Goal: Information Seeking & Learning: Learn about a topic

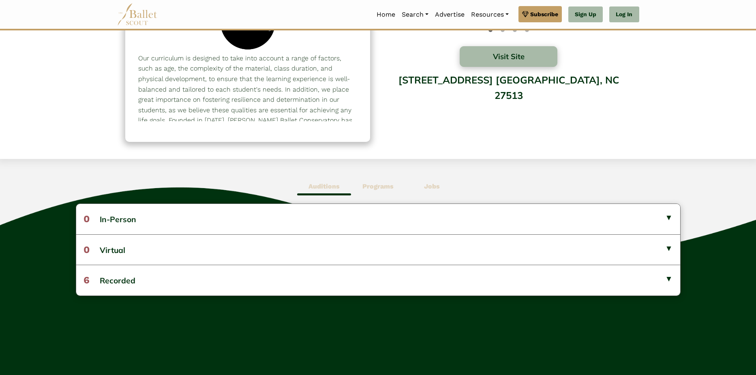
scroll to position [122, 0]
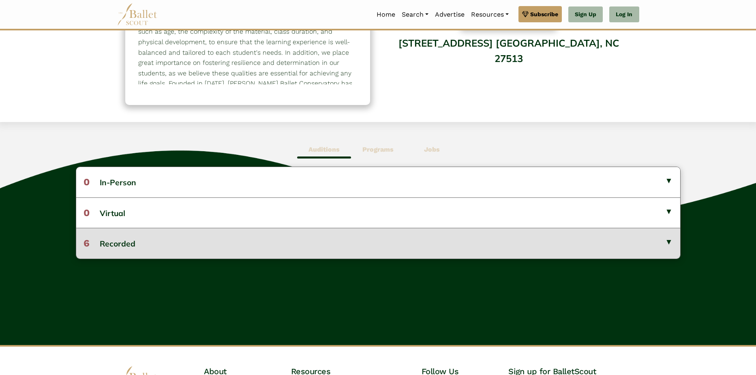
click at [668, 239] on button "6 Recorded" at bounding box center [378, 243] width 604 height 30
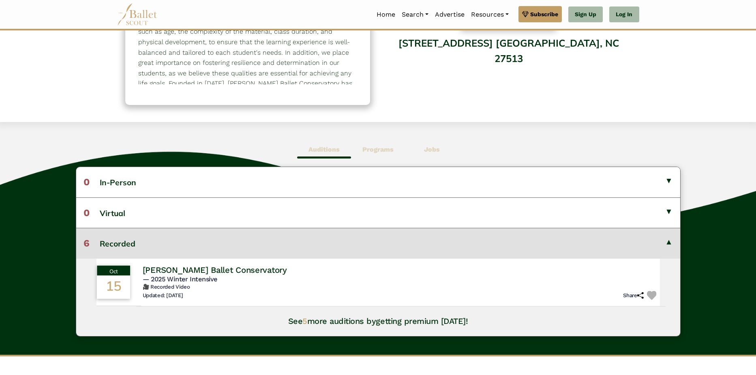
click at [188, 270] on h4 "Cary Ballet Conservatory" at bounding box center [214, 269] width 144 height 11
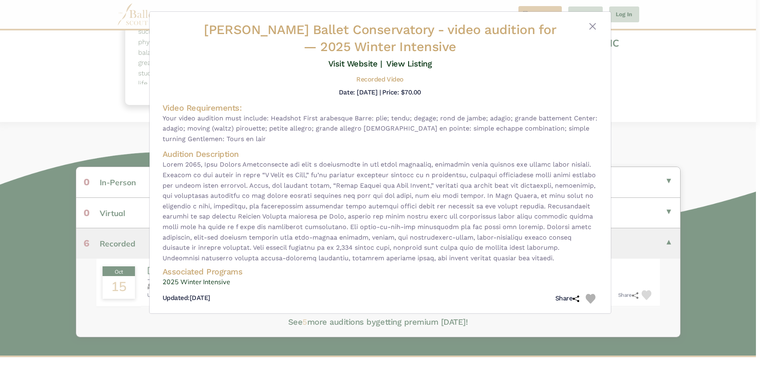
click at [588, 21] on div "Cary Ballet Conservatory - video audition for — 2025 Winter Intensive Visit Web…" at bounding box center [380, 163] width 461 height 302
click at [602, 34] on div "Cary Ballet Conservatory - video audition for — 2025 Winter Intensive Visit Web…" at bounding box center [380, 163] width 448 height 285
click at [593, 24] on button "Close" at bounding box center [593, 26] width 10 height 10
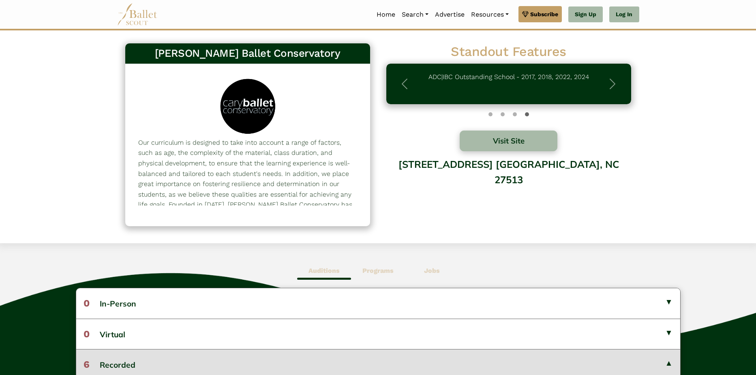
scroll to position [0, 0]
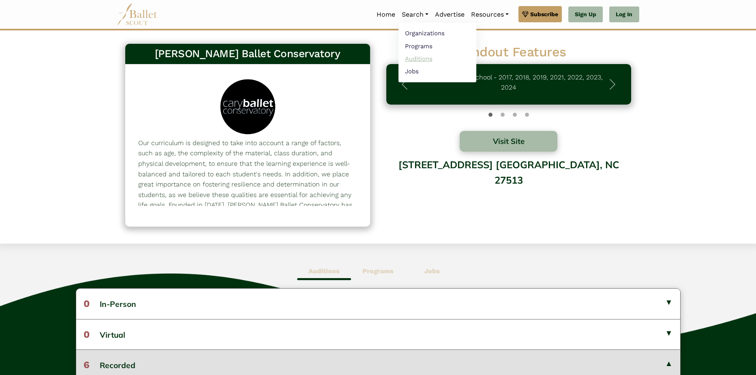
click at [407, 59] on link "Auditions" at bounding box center [438, 58] width 78 height 13
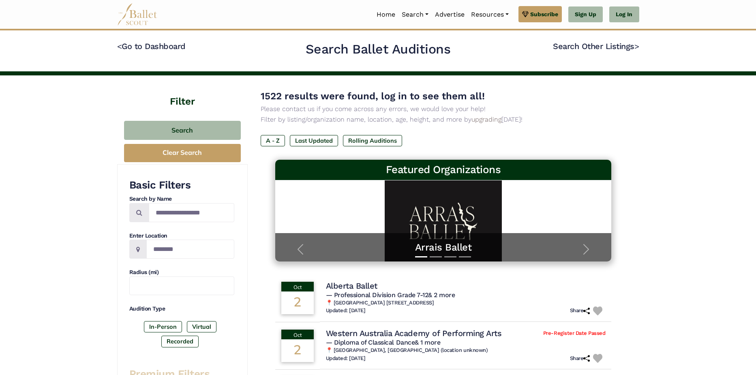
scroll to position [302, 0]
